Goal: Task Accomplishment & Management: Use online tool/utility

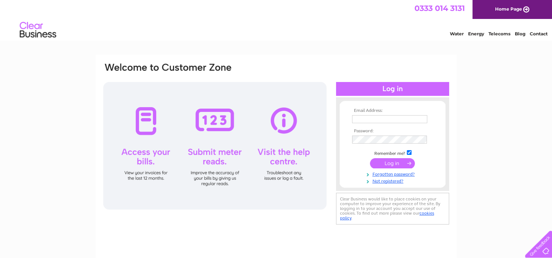
type input "[EMAIL_ADDRESS][DOMAIN_NAME]"
click at [406, 161] on input "submit" at bounding box center [392, 163] width 45 height 10
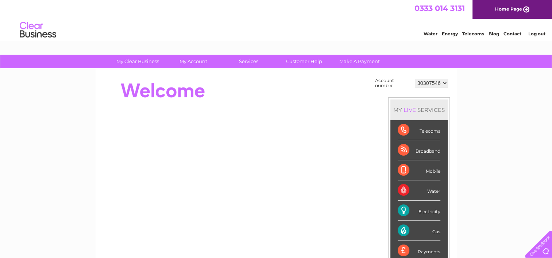
click at [405, 210] on div "Electricity" at bounding box center [419, 211] width 43 height 20
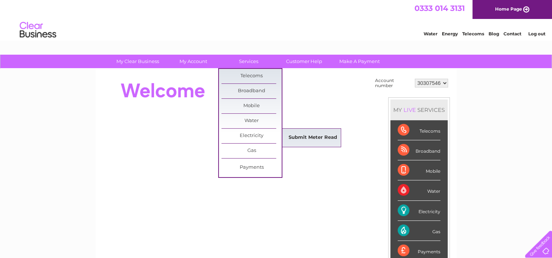
click at [302, 136] on link "Submit Meter Read" at bounding box center [313, 138] width 60 height 15
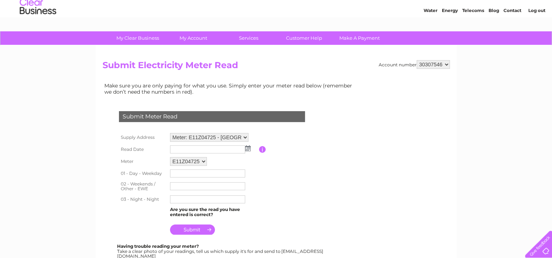
scroll to position [36, 0]
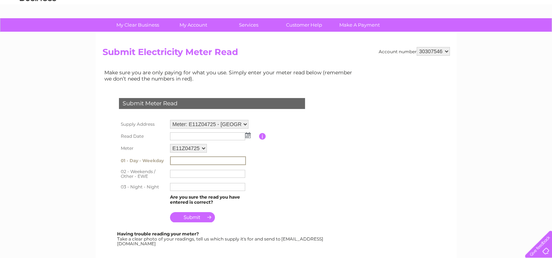
click at [175, 160] on input "text" at bounding box center [208, 160] width 76 height 9
type input "399499"
click at [177, 171] on input "text" at bounding box center [207, 174] width 75 height 8
type input "352300"
click at [182, 185] on input "text" at bounding box center [207, 186] width 75 height 8
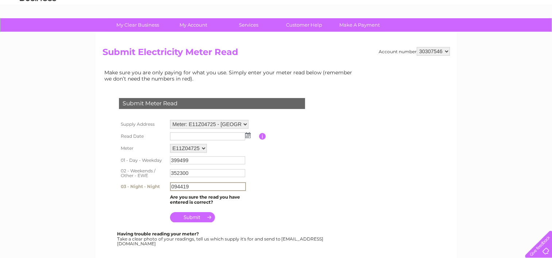
type input "094419"
click at [270, 198] on table "Supply Address Meter: E11Z04725 - Robs Fish Bar, 28 Church Street, Highbridge, …" at bounding box center [220, 171] width 207 height 106
click at [200, 212] on input "submit" at bounding box center [192, 217] width 45 height 10
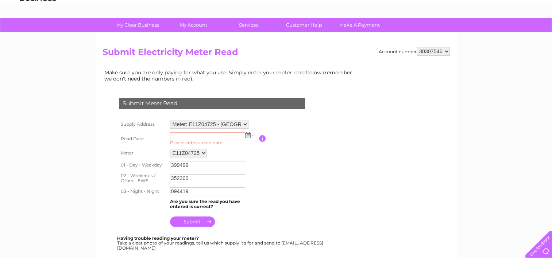
click at [189, 217] on input "submit" at bounding box center [192, 222] width 45 height 10
click at [182, 137] on input "text" at bounding box center [208, 136] width 76 height 9
click at [183, 134] on input "text" at bounding box center [208, 136] width 76 height 9
click at [249, 133] on img at bounding box center [248, 136] width 5 height 6
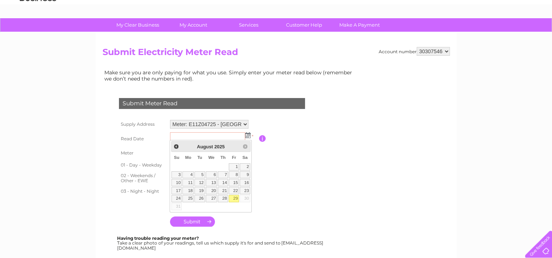
click at [233, 196] on link "29" at bounding box center [234, 198] width 10 height 7
type input "2025/08/29"
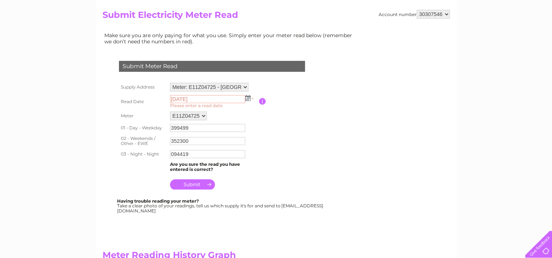
scroll to position [146, 0]
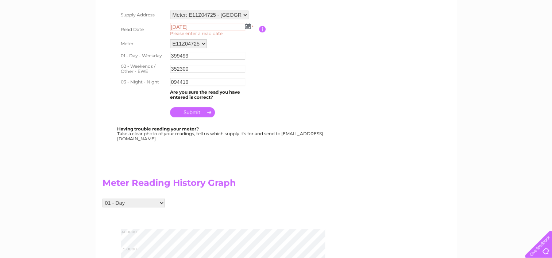
click at [193, 109] on input "submit" at bounding box center [192, 112] width 45 height 10
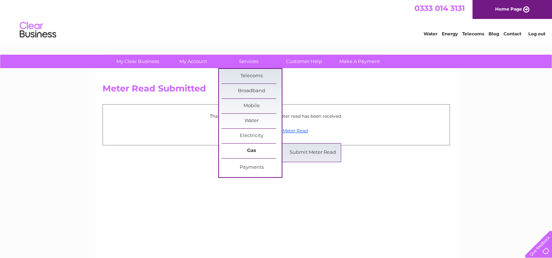
click at [250, 147] on link "Gas" at bounding box center [251, 151] width 60 height 15
click at [291, 149] on link "Submit Meter Read" at bounding box center [313, 153] width 60 height 15
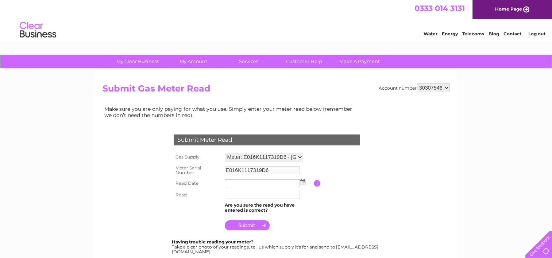
click at [302, 183] on img at bounding box center [302, 182] width 5 height 6
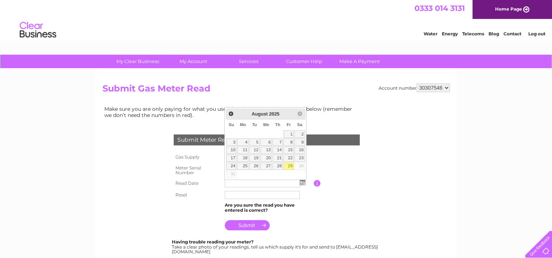
click at [288, 165] on link "29" at bounding box center [288, 166] width 10 height 7
type input "2025/08/29"
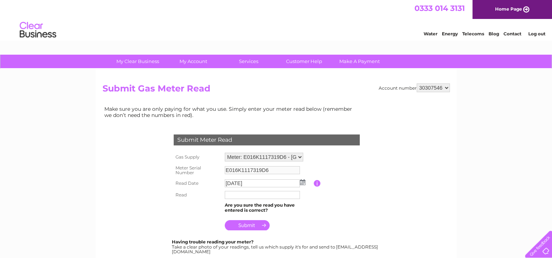
click at [243, 194] on input "text" at bounding box center [262, 195] width 75 height 8
type input "047956"
click at [305, 226] on td at bounding box center [268, 225] width 91 height 18
click at [241, 225] on input "submit" at bounding box center [247, 225] width 45 height 10
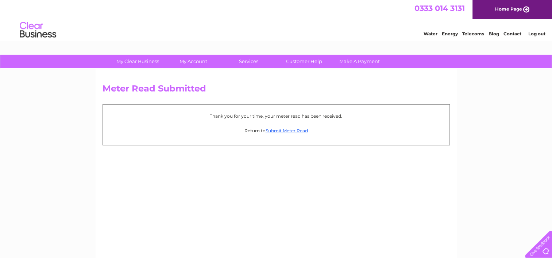
click at [534, 34] on link "Log out" at bounding box center [536, 33] width 17 height 5
